Goal: Find specific page/section: Find specific page/section

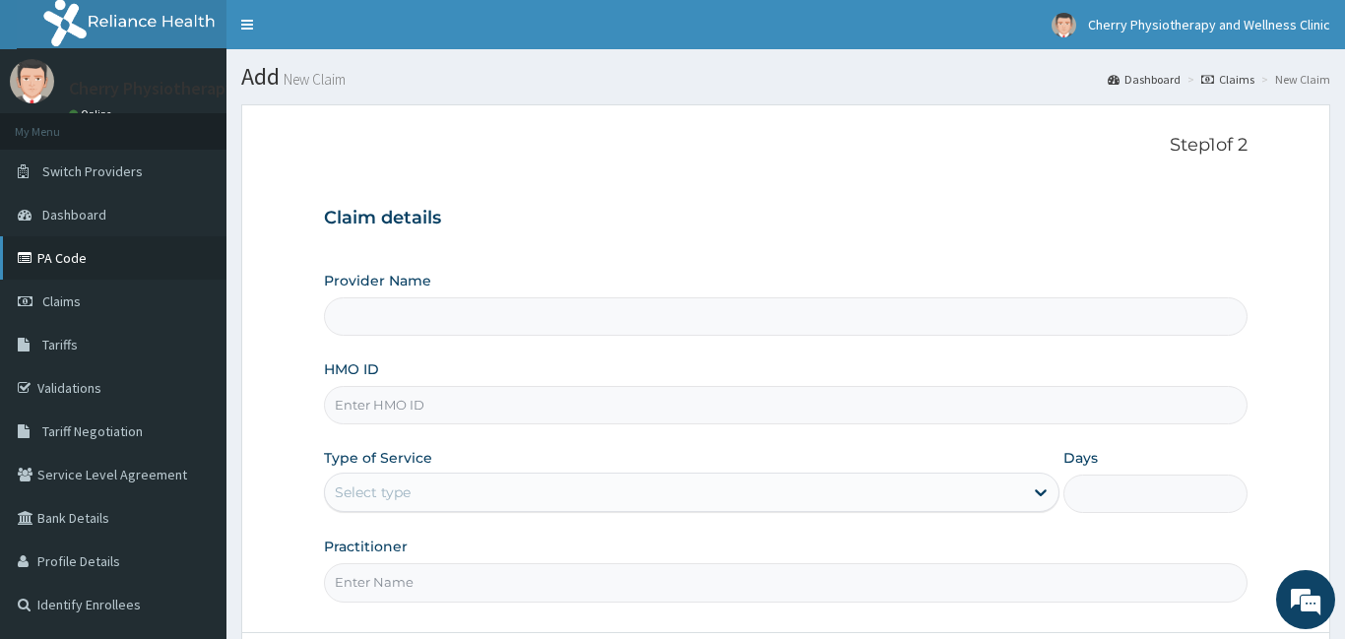
click at [74, 255] on link "PA Code" at bounding box center [113, 257] width 226 height 43
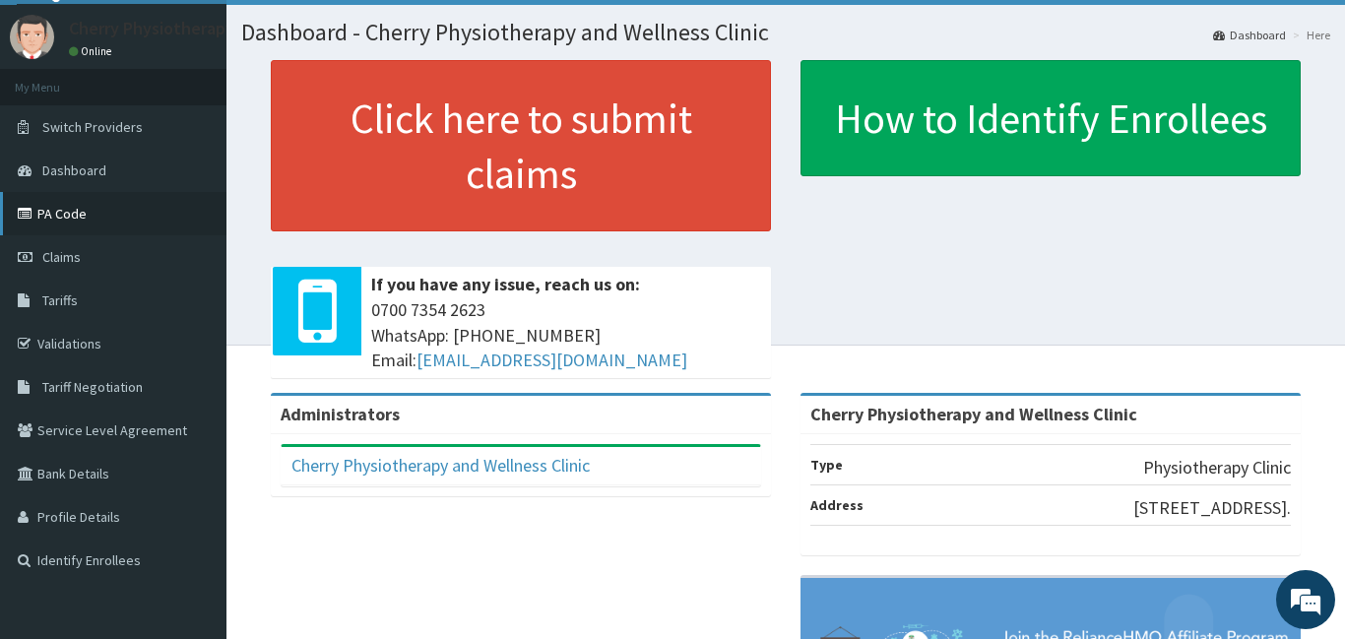
scroll to position [44, 0]
click at [77, 217] on link "PA Code" at bounding box center [113, 213] width 226 height 43
